Goal: Information Seeking & Learning: Find specific page/section

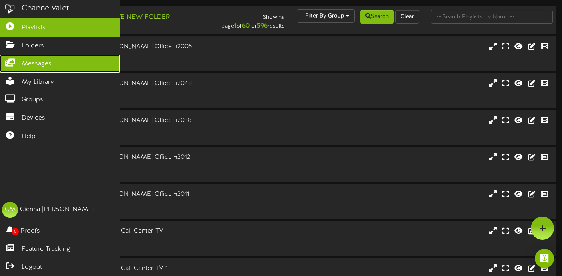
click at [17, 67] on link "Messages" at bounding box center [60, 63] width 120 height 18
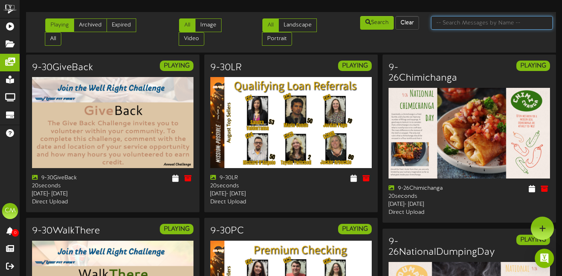
click at [472, 22] on input "text" at bounding box center [492, 23] width 122 height 14
type input "raiders"
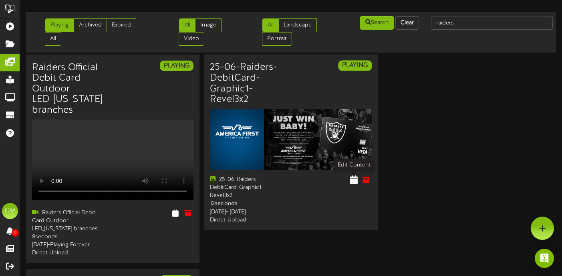
click at [353, 178] on icon at bounding box center [354, 179] width 8 height 9
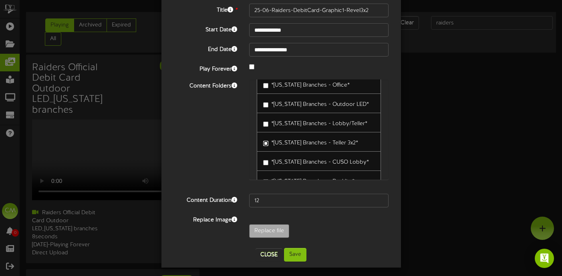
scroll to position [57, 0]
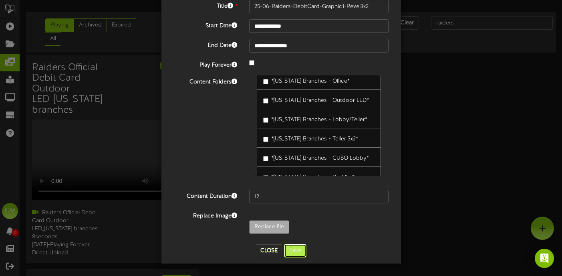
click at [291, 249] on button "Save" at bounding box center [295, 250] width 22 height 14
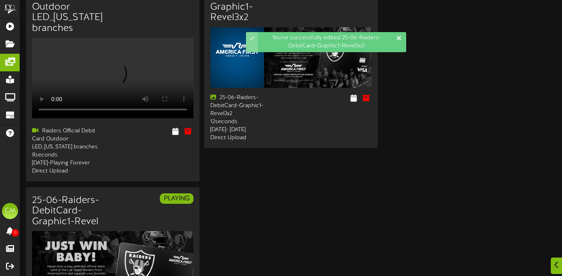
scroll to position [247, 0]
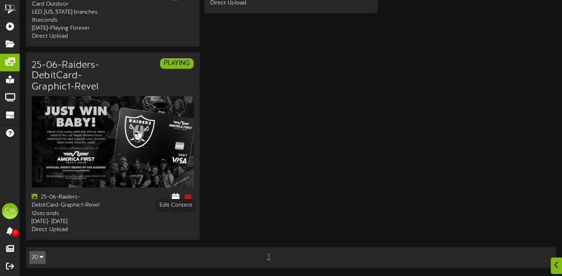
click at [174, 192] on icon at bounding box center [175, 196] width 8 height 9
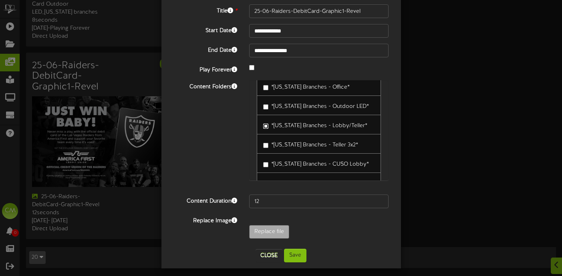
scroll to position [57, 0]
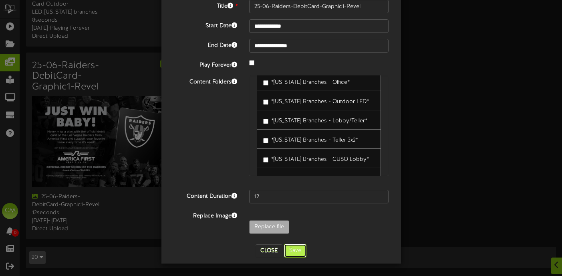
click at [296, 247] on button "Save" at bounding box center [295, 250] width 22 height 14
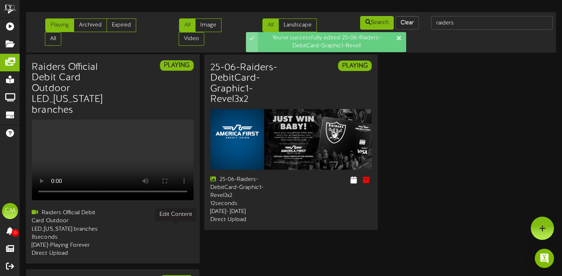
click at [173, 217] on icon at bounding box center [175, 212] width 8 height 9
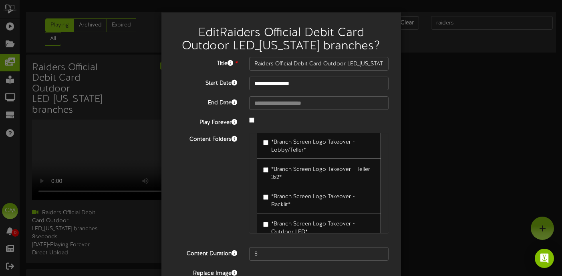
scroll to position [255, 0]
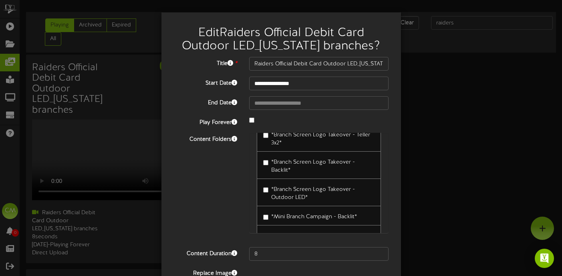
click at [219, 208] on div "Content Folders *All Branches - Lobby/Teller* *All Branches - Teller 3x2*" at bounding box center [280, 187] width 227 height 108
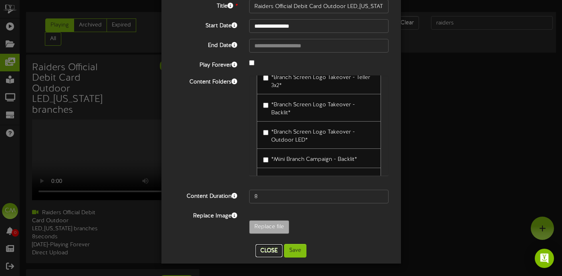
click at [266, 247] on button "Close" at bounding box center [268, 250] width 27 height 13
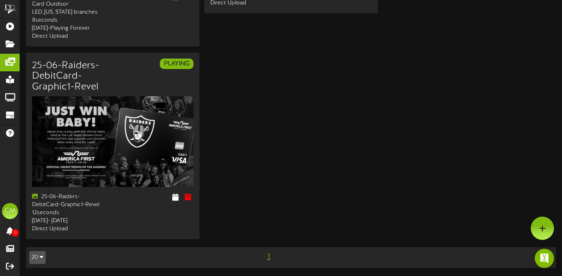
scroll to position [0, 0]
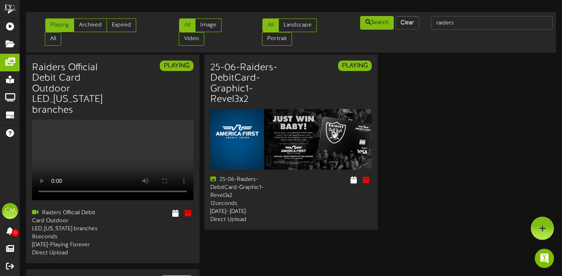
click at [454, 35] on div "Playing Archived Expired All All Image Video All Landscape Portrait" at bounding box center [290, 32] width 535 height 34
click at [458, 26] on input "raiders" at bounding box center [492, 23] width 122 height 14
type input "Utes"
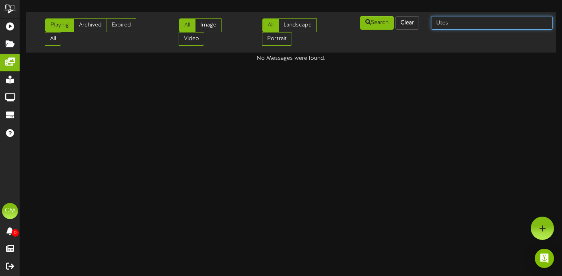
click at [459, 27] on input "Utes" at bounding box center [492, 23] width 122 height 14
type input "[US_STATE]"
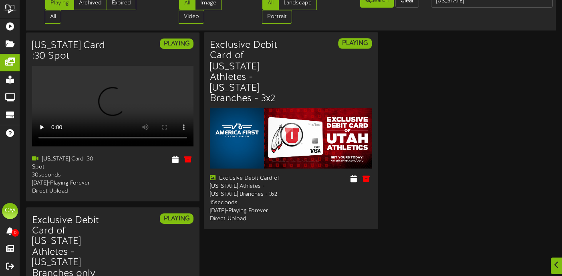
scroll to position [25, 0]
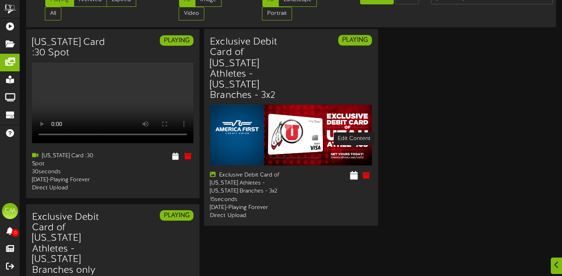
click at [352, 171] on icon at bounding box center [354, 175] width 8 height 9
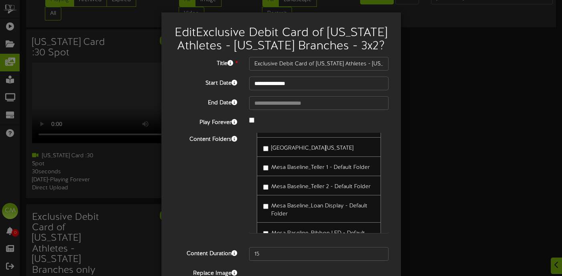
scroll to position [5036, 0]
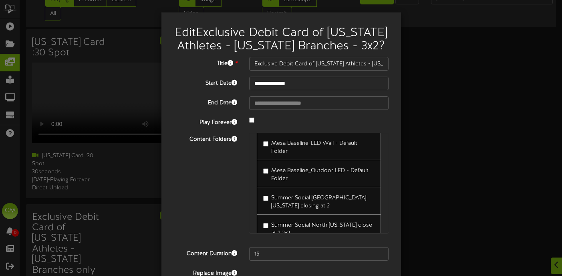
click at [202, 221] on div "Content Folders *All Branches - Lobby/Teller* *All Branches - Teller 3x2*" at bounding box center [280, 187] width 227 height 108
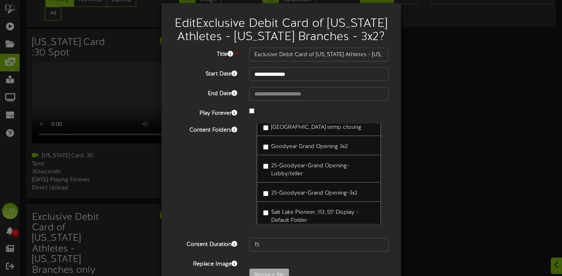
scroll to position [57, 0]
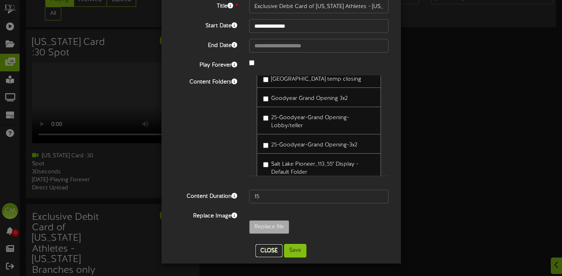
click at [268, 247] on button "Close" at bounding box center [268, 250] width 27 height 13
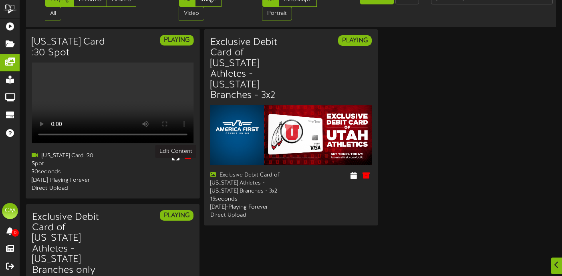
click at [175, 160] on icon at bounding box center [175, 155] width 8 height 9
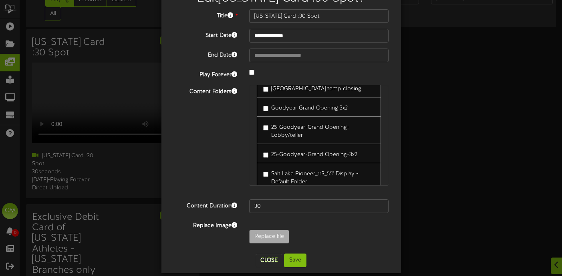
scroll to position [43, 0]
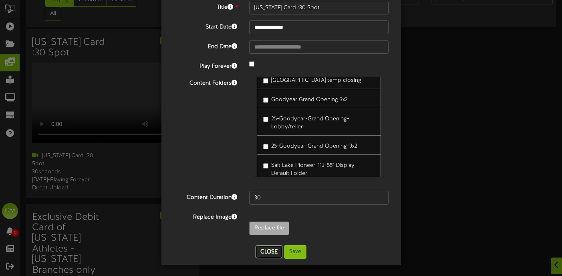
click at [274, 247] on button "Close" at bounding box center [268, 251] width 27 height 13
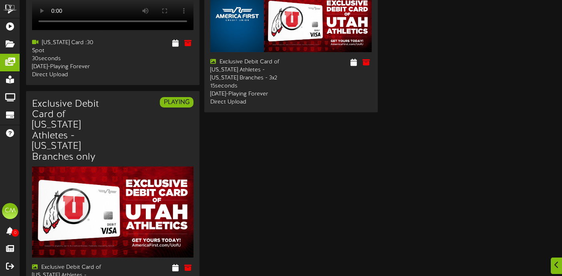
scroll to position [139, 0]
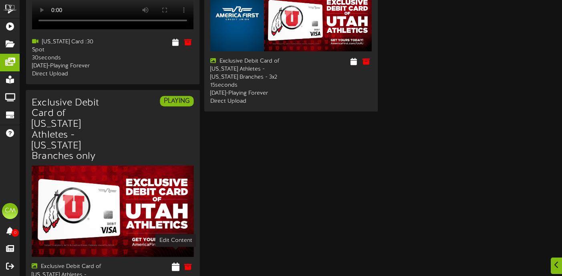
click at [174, 262] on icon at bounding box center [175, 266] width 8 height 9
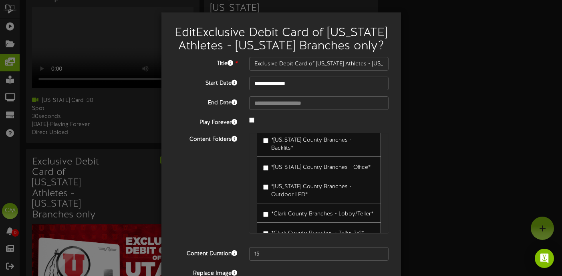
scroll to position [1517, 0]
click at [416, 143] on div "**********" at bounding box center [281, 138] width 562 height 276
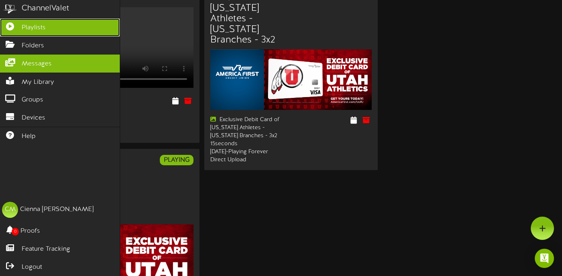
click at [14, 27] on icon at bounding box center [10, 25] width 20 height 6
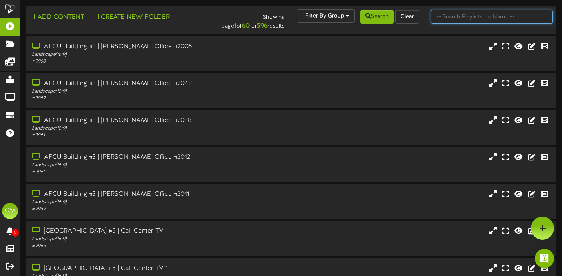
click at [485, 14] on input "text" at bounding box center [492, 17] width 122 height 14
type input "goodyear"
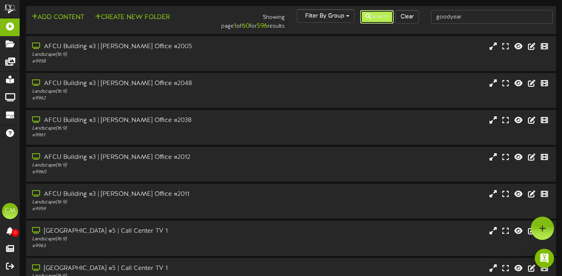
click at [379, 16] on button "Search" at bounding box center [377, 17] width 34 height 14
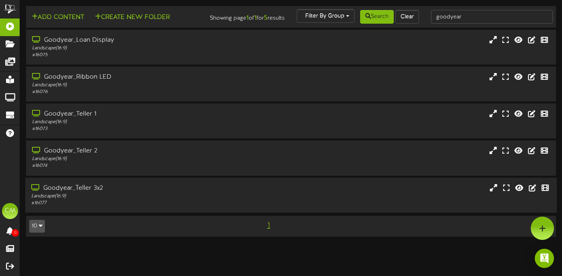
click at [223, 190] on div "Goodyear_Teller 3x2" at bounding box center [135, 187] width 209 height 9
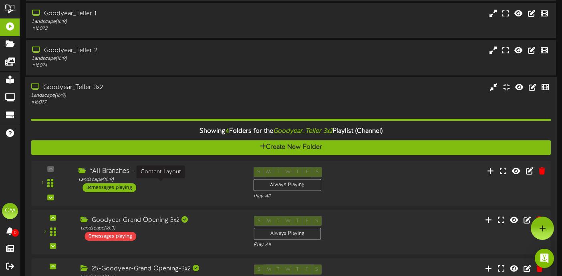
scroll to position [95, 0]
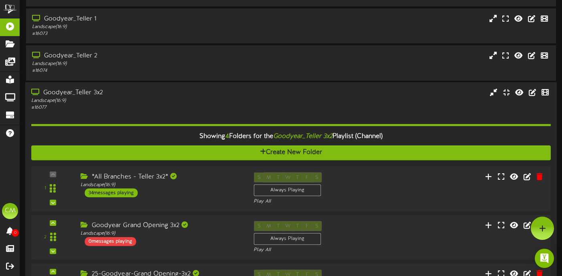
click at [231, 96] on div "Goodyear_Teller 3x2" at bounding box center [135, 92] width 209 height 9
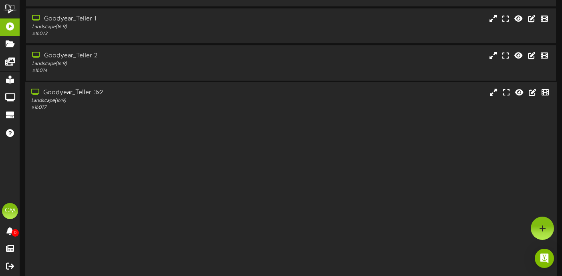
scroll to position [0, 0]
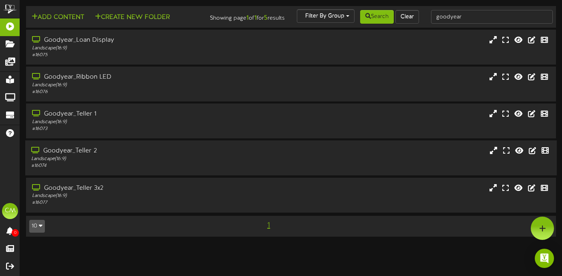
click at [187, 155] on div "Goodyear_Teller 2" at bounding box center [135, 150] width 209 height 9
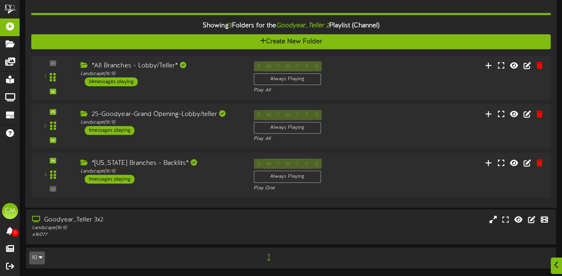
scroll to position [169, 0]
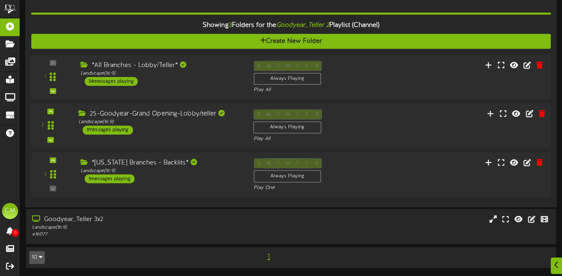
click at [189, 135] on div "25-Goodyear-Grand Opening-Lobby/teller Landscape ( 16:9 ) 1 messages playing" at bounding box center [159, 121] width 175 height 25
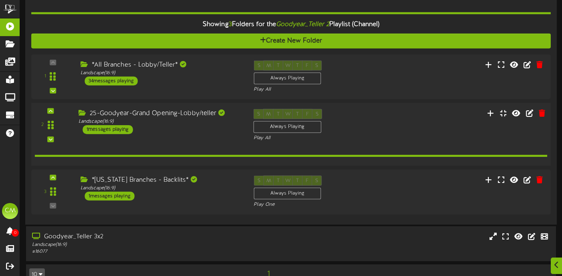
scroll to position [169, 0]
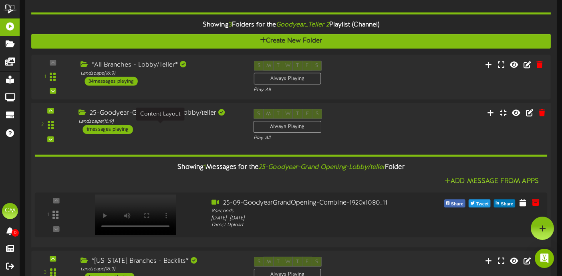
click at [192, 125] on div "Landscape ( 16:9 )" at bounding box center [159, 121] width 163 height 7
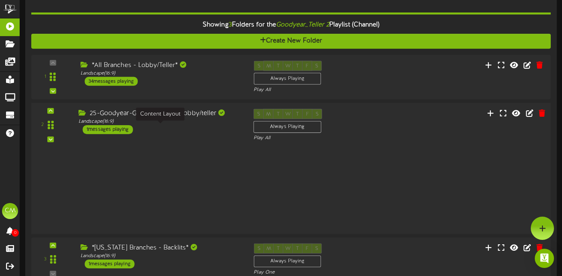
scroll to position [169, 0]
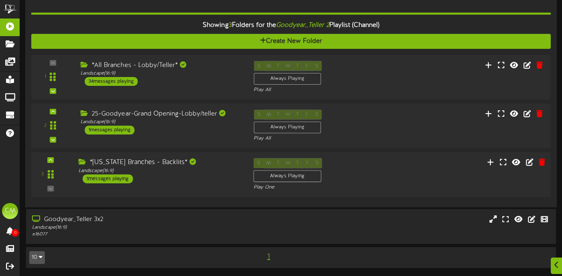
click at [184, 180] on div "*[US_STATE] Branches - Backlits* Landscape ( 16:9 ) 1 messages playing" at bounding box center [159, 170] width 175 height 25
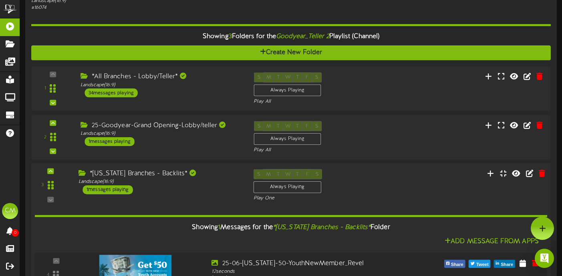
scroll to position [142, 0]
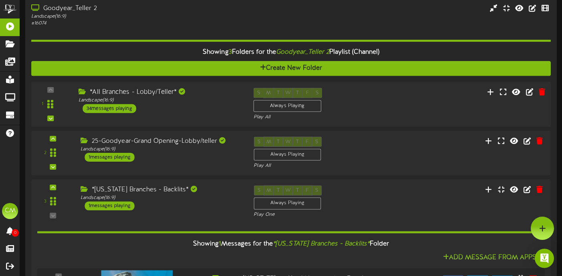
click at [205, 110] on div "*All Branches - Lobby/Teller* Landscape ( 16:9 ) 34 messages playing" at bounding box center [159, 100] width 175 height 25
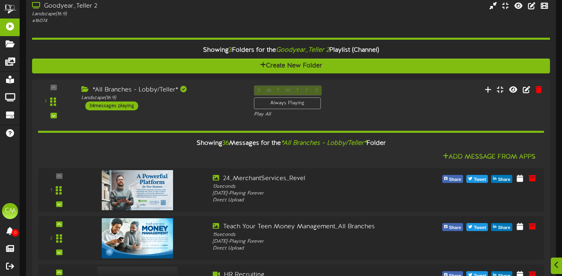
scroll to position [208, 0]
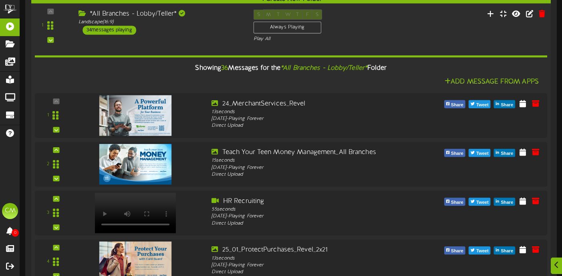
click at [206, 34] on div "*All Branches - Lobby/Teller* Landscape ( 16:9 ) 34 messages playing" at bounding box center [159, 22] width 175 height 25
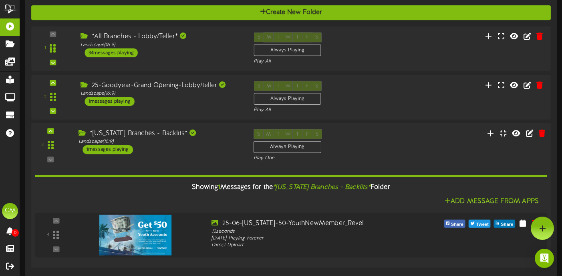
click at [187, 154] on div "*[US_STATE] Branches - Backlits* Landscape ( 16:9 ) 1 messages playing" at bounding box center [159, 141] width 175 height 25
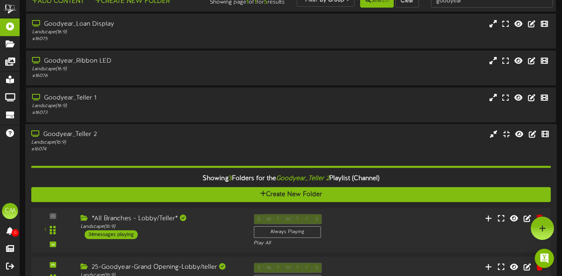
scroll to position [14, 0]
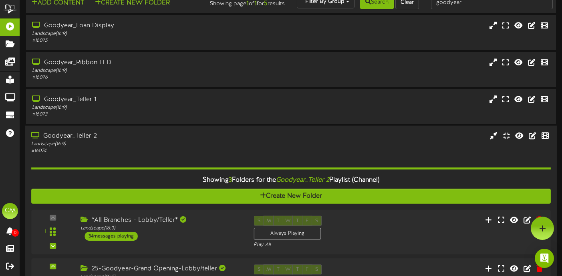
click at [187, 147] on div "Landscape ( 16:9 )" at bounding box center [135, 144] width 209 height 7
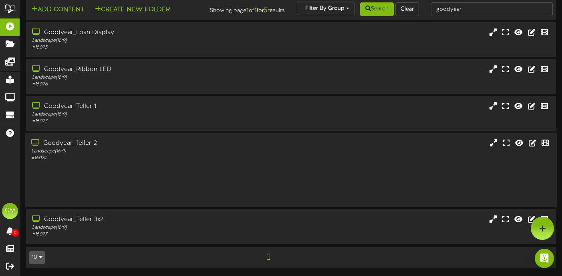
scroll to position [0, 0]
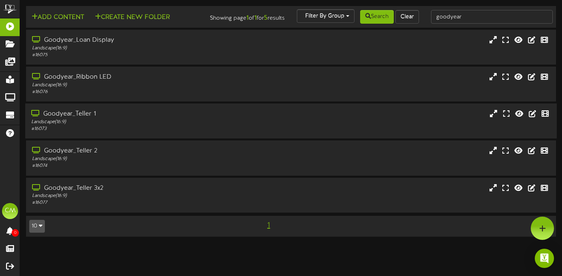
click at [193, 119] on div "Goodyear_Teller 1" at bounding box center [135, 113] width 209 height 9
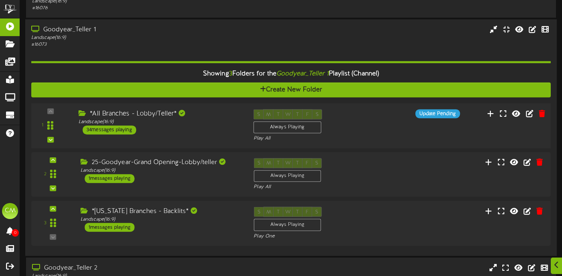
scroll to position [84, 0]
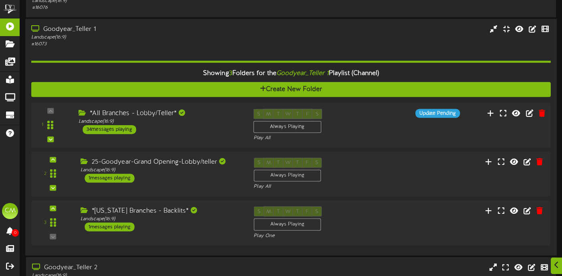
click at [208, 141] on div "1 ( 16:9" at bounding box center [291, 125] width 525 height 33
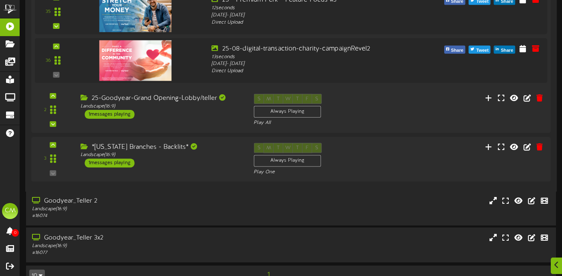
scroll to position [1959, 0]
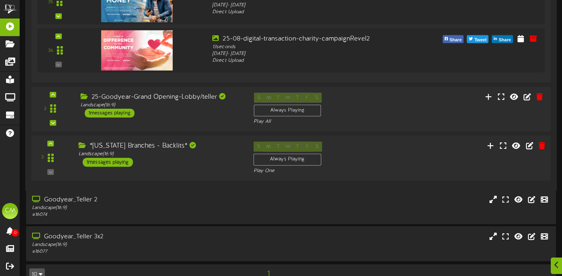
click at [203, 173] on div "3 ( 16:9" at bounding box center [291, 157] width 525 height 33
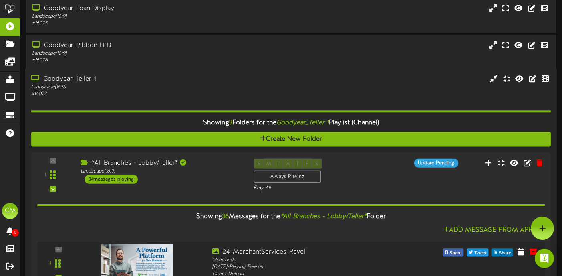
scroll to position [0, 0]
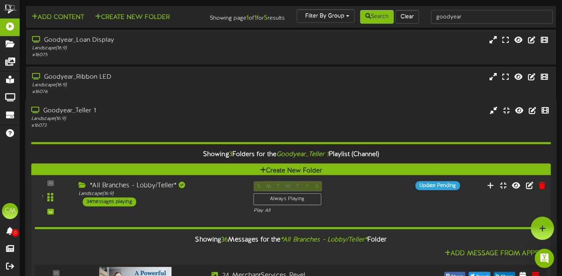
click at [197, 214] on div "1 ( 16:9" at bounding box center [291, 197] width 525 height 33
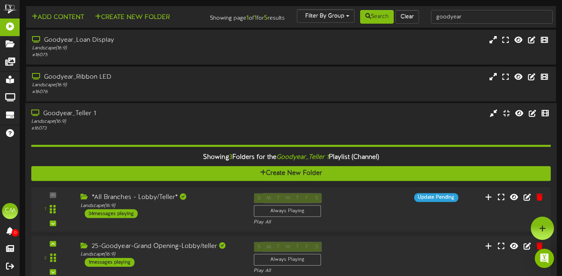
click at [193, 125] on div "Landscape ( 16:9 )" at bounding box center [135, 121] width 209 height 7
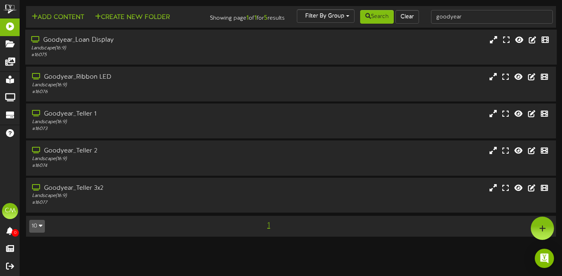
click at [207, 45] on div "Goodyear_Loan Display" at bounding box center [135, 40] width 209 height 9
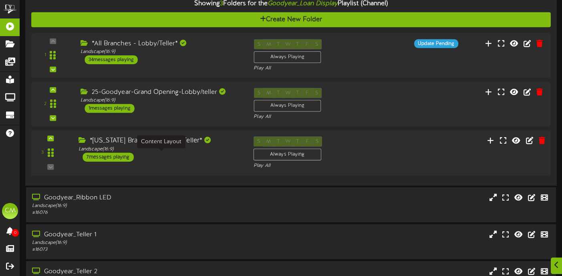
click at [194, 153] on div "Landscape ( 16:9 )" at bounding box center [159, 149] width 163 height 7
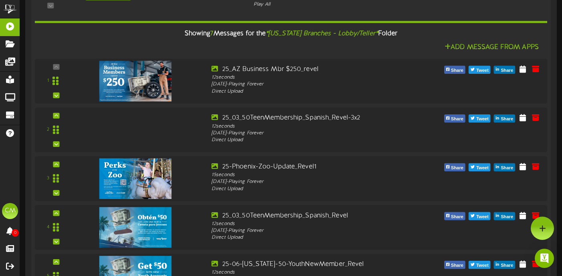
scroll to position [214, 0]
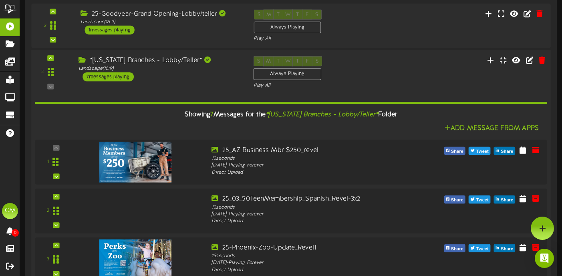
click at [191, 81] on div "*[US_STATE] Branches - Lobby/Teller* Landscape ( 16:9 ) 7 messages playing" at bounding box center [159, 68] width 175 height 25
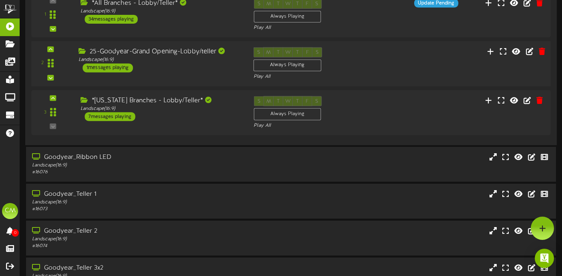
scroll to position [101, 0]
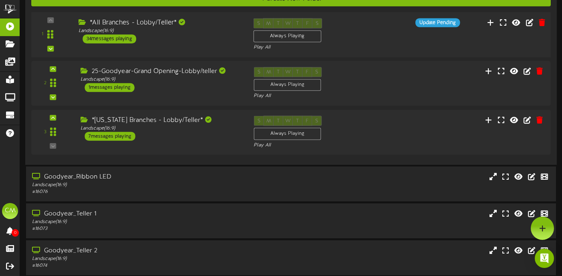
click at [192, 27] on div "*All Branches - Lobby/Teller*" at bounding box center [159, 22] width 163 height 9
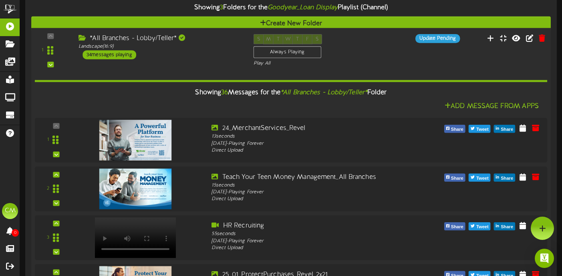
click at [193, 59] on div "*All Branches - Lobby/Teller* Landscape ( 16:9 ) 34 messages playing" at bounding box center [159, 46] width 175 height 25
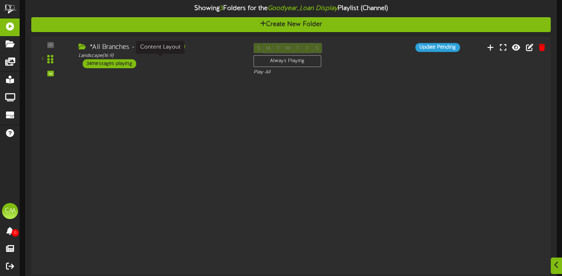
scroll to position [76, 0]
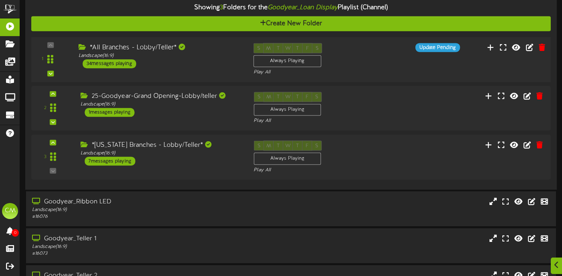
click at [184, 68] on div "*All Branches - Lobby/Teller* Landscape ( 16:9 ) 34 messages playing" at bounding box center [159, 55] width 175 height 25
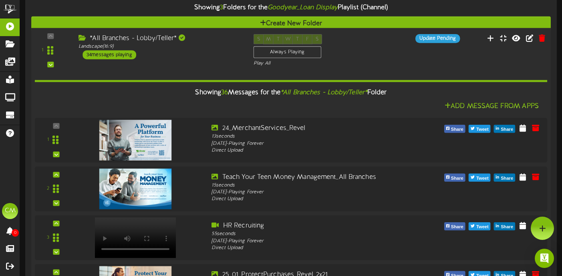
click at [190, 59] on div "*All Branches - Lobby/Teller* Landscape ( 16:9 ) 34 messages playing" at bounding box center [159, 46] width 175 height 25
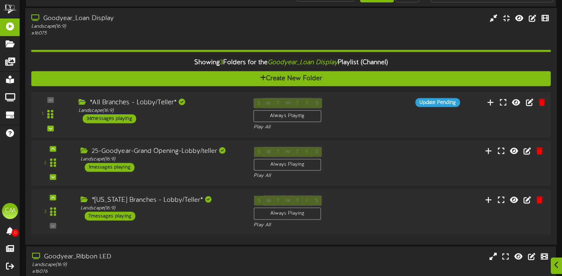
scroll to position [0, 0]
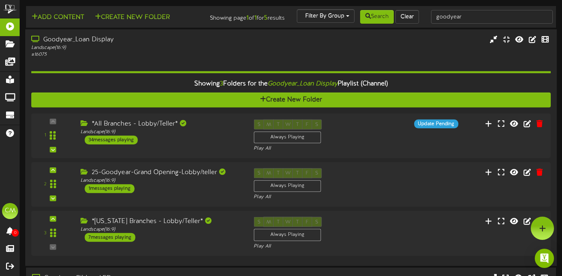
click at [190, 51] on div "Landscape ( 16:9 )" at bounding box center [135, 47] width 209 height 7
